Goal: Transaction & Acquisition: Purchase product/service

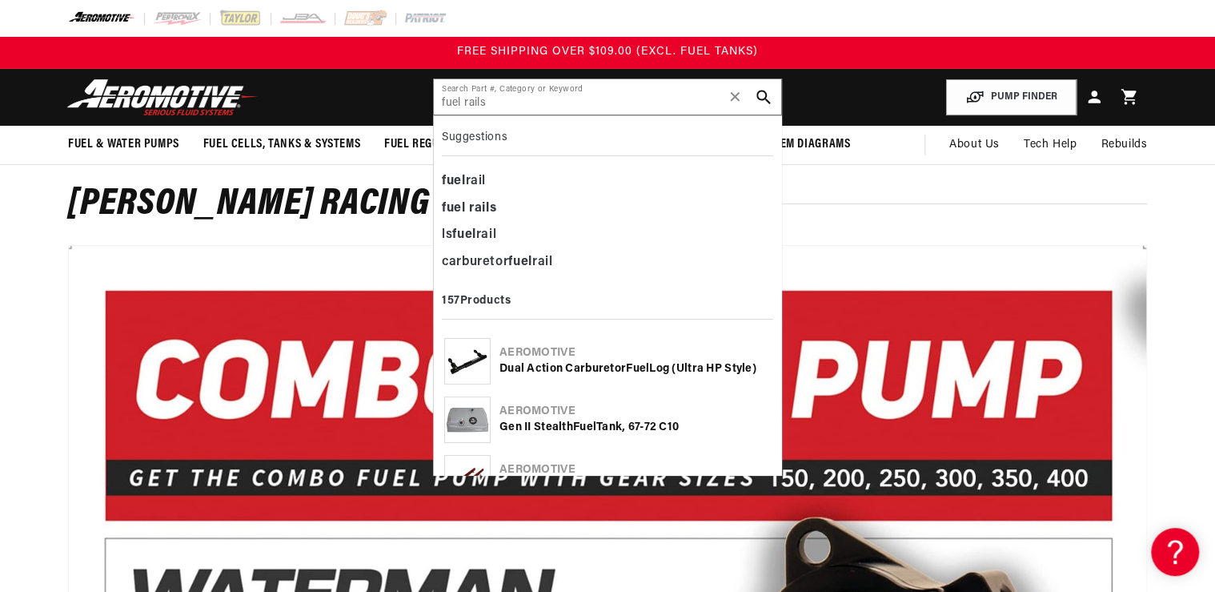
type input "fuel rails"
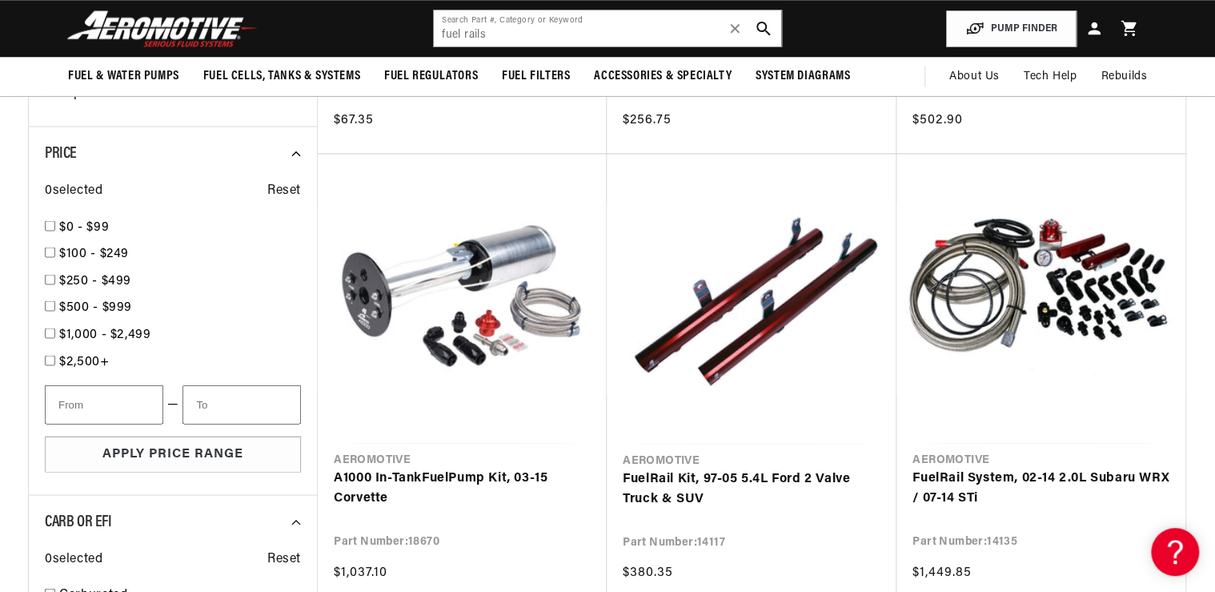
scroll to position [1473, 0]
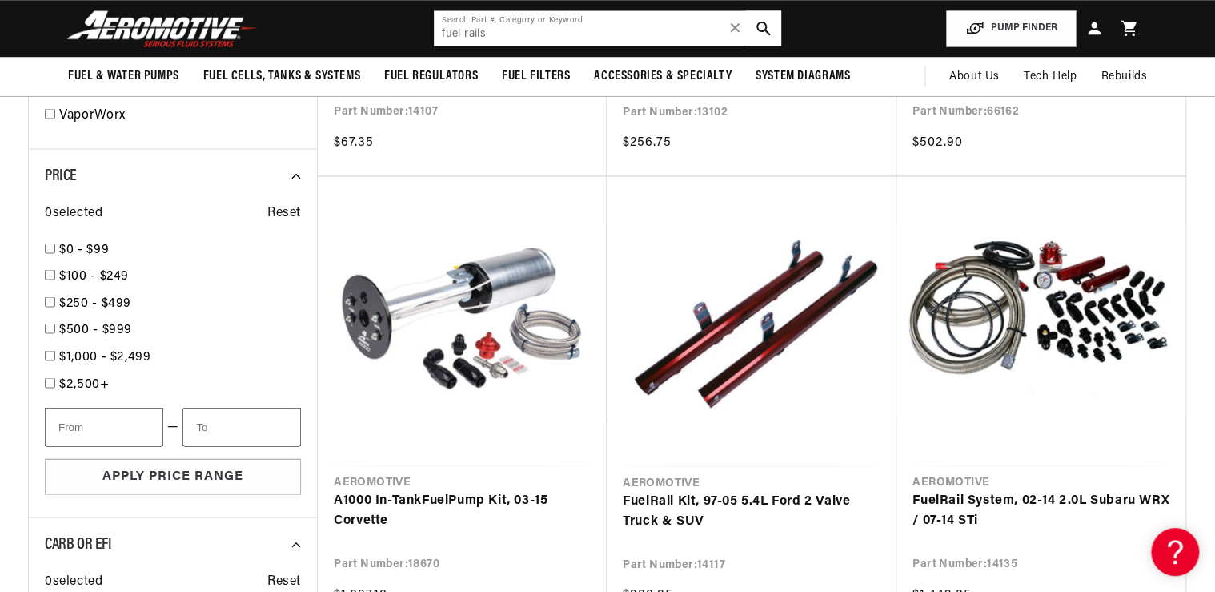
click at [517, 19] on input "fuel rails" at bounding box center [607, 27] width 347 height 35
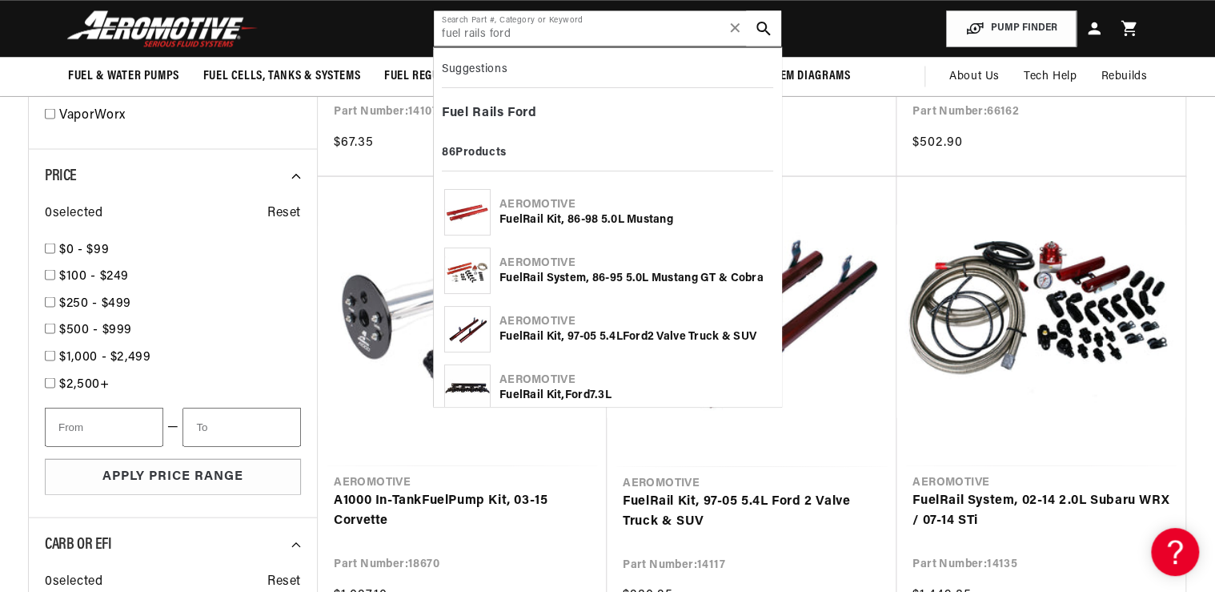
type input "fuel rails ford"
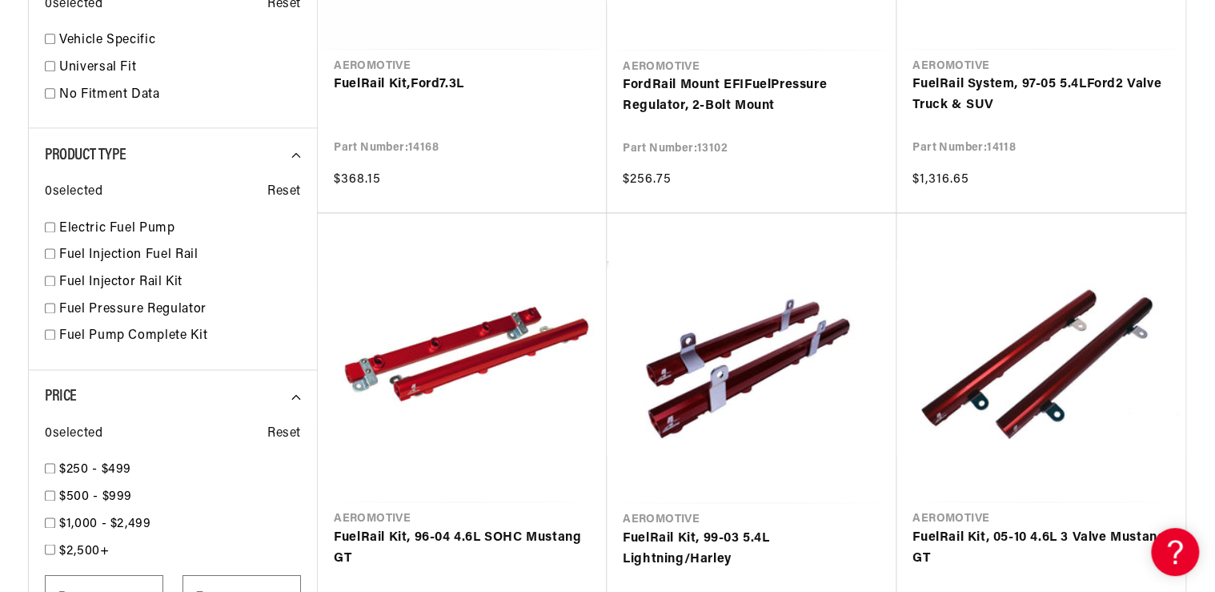
scroll to position [1069, 0]
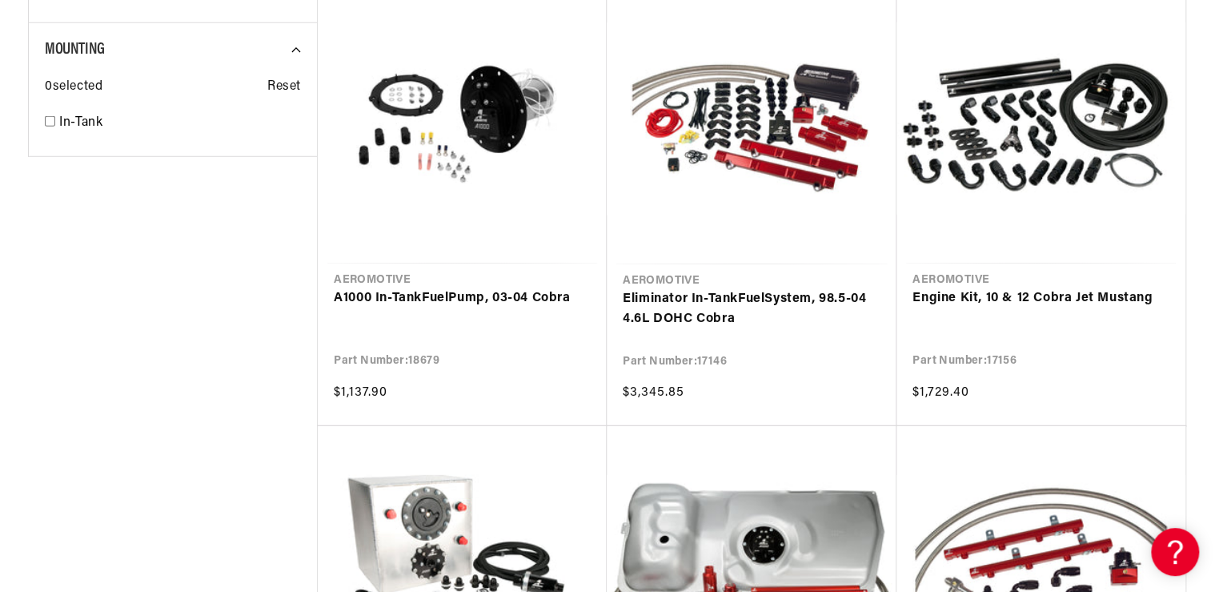
scroll to position [2158, 0]
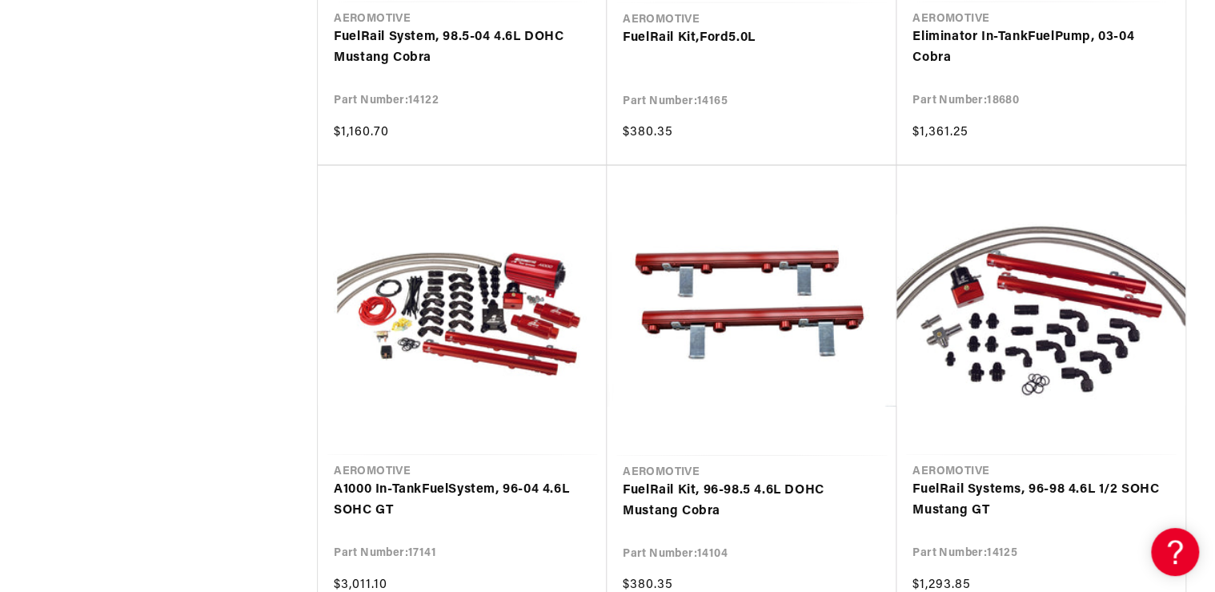
scroll to position [4720, 0]
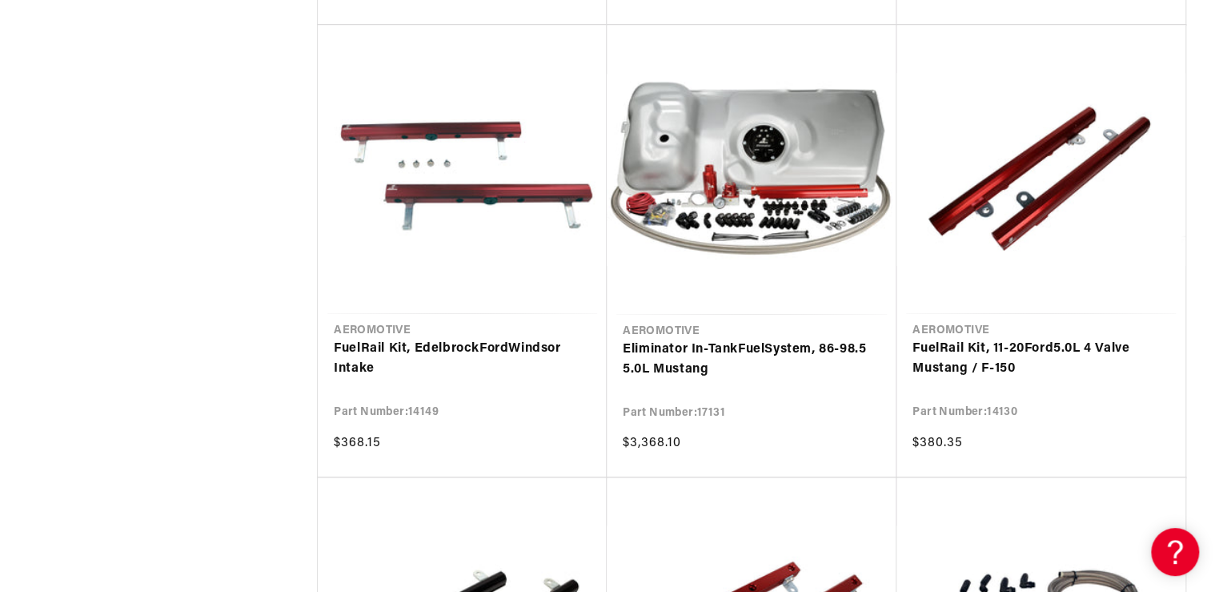
scroll to position [3439, 0]
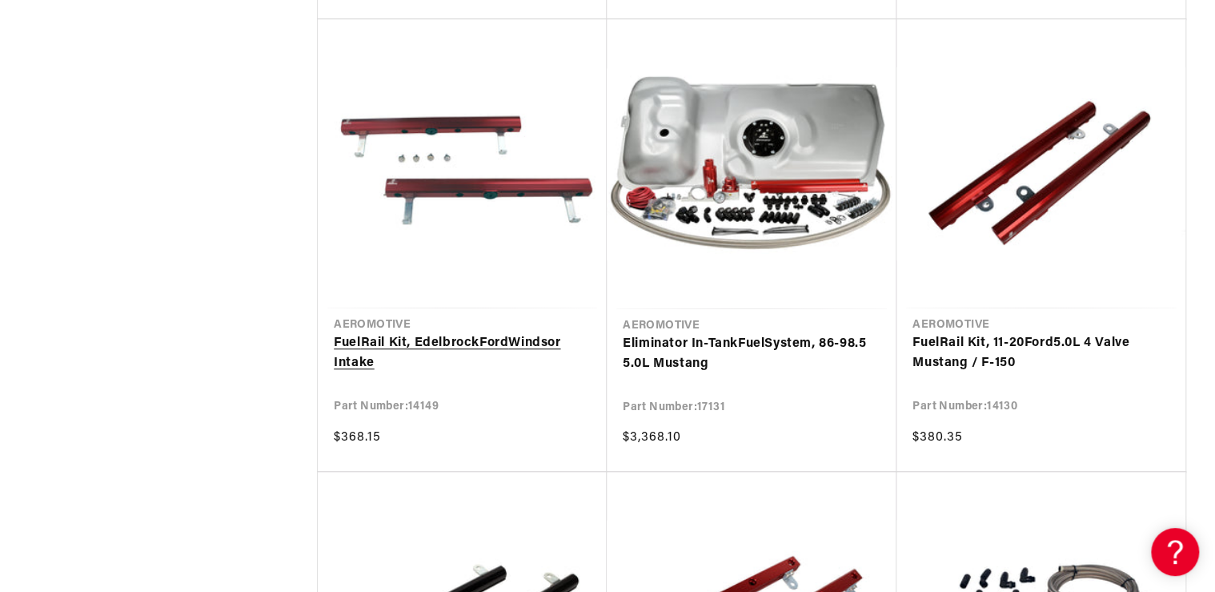
click at [427, 343] on link "Fuel Rail Kit, Edelbrock Ford Windsor Intake" at bounding box center [462, 353] width 257 height 41
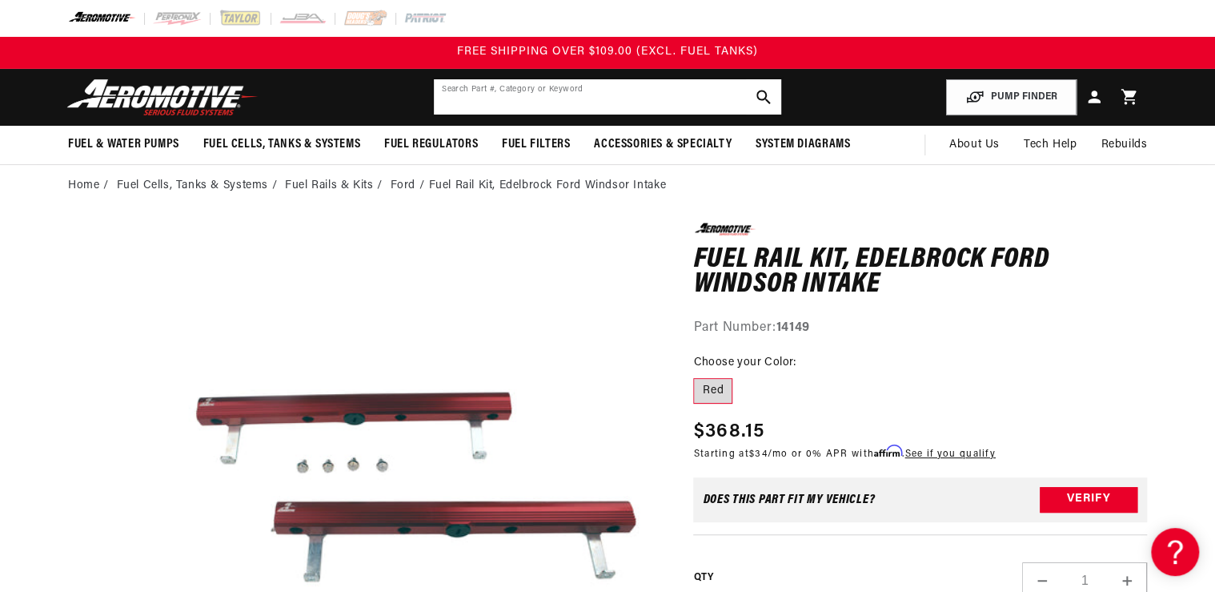
click at [477, 96] on input "text" at bounding box center [607, 96] width 347 height 35
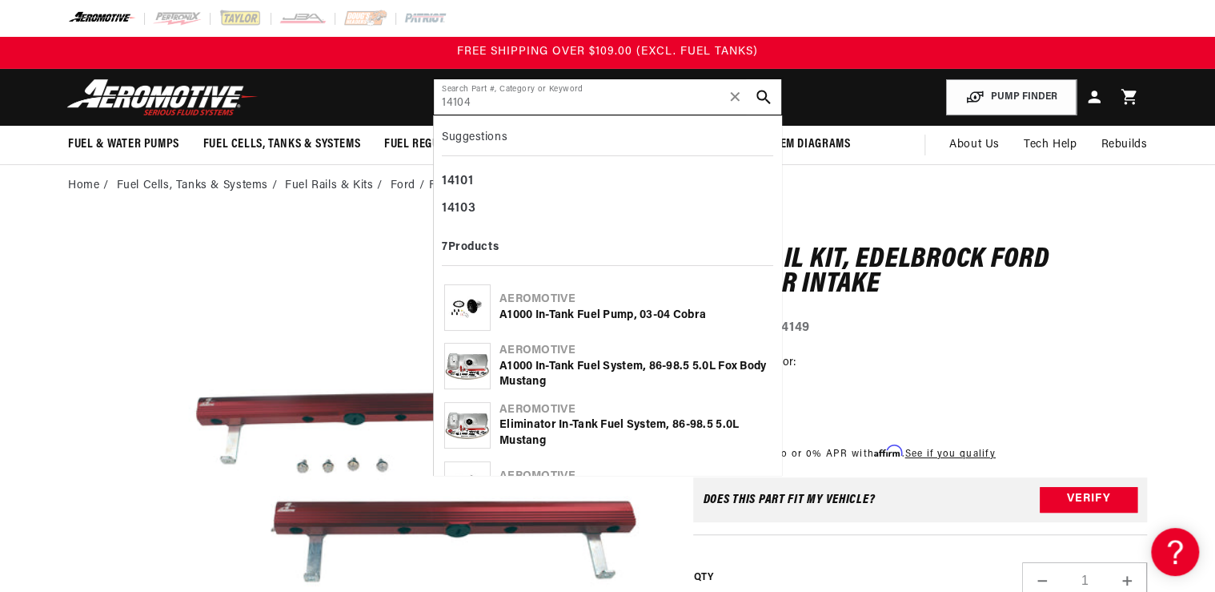
type input "14104"
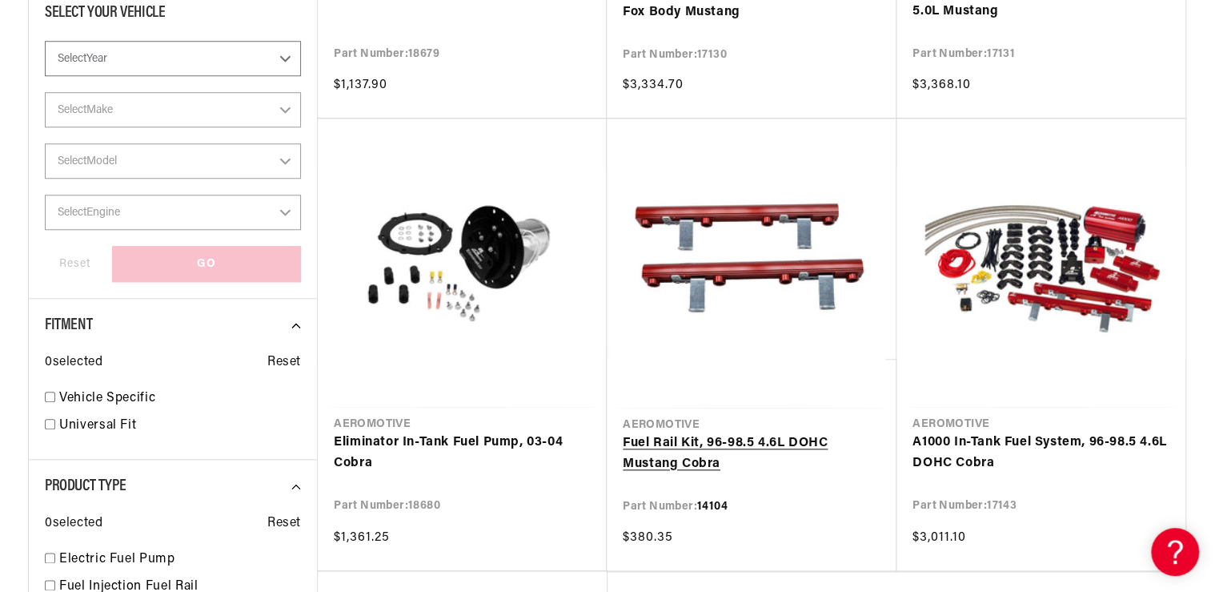
scroll to position [640, 0]
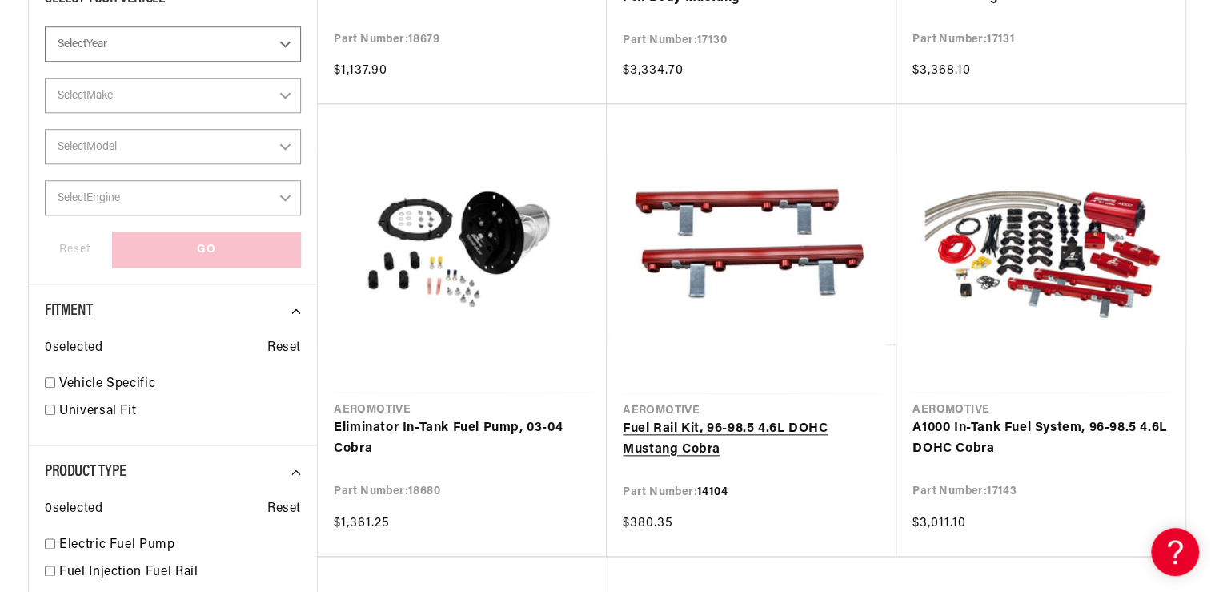
click at [701, 432] on link "Fuel Rail Kit, 96-98.5 4.6L DOHC Mustang Cobra" at bounding box center [752, 439] width 258 height 41
